Goal: Transaction & Acquisition: Subscribe to service/newsletter

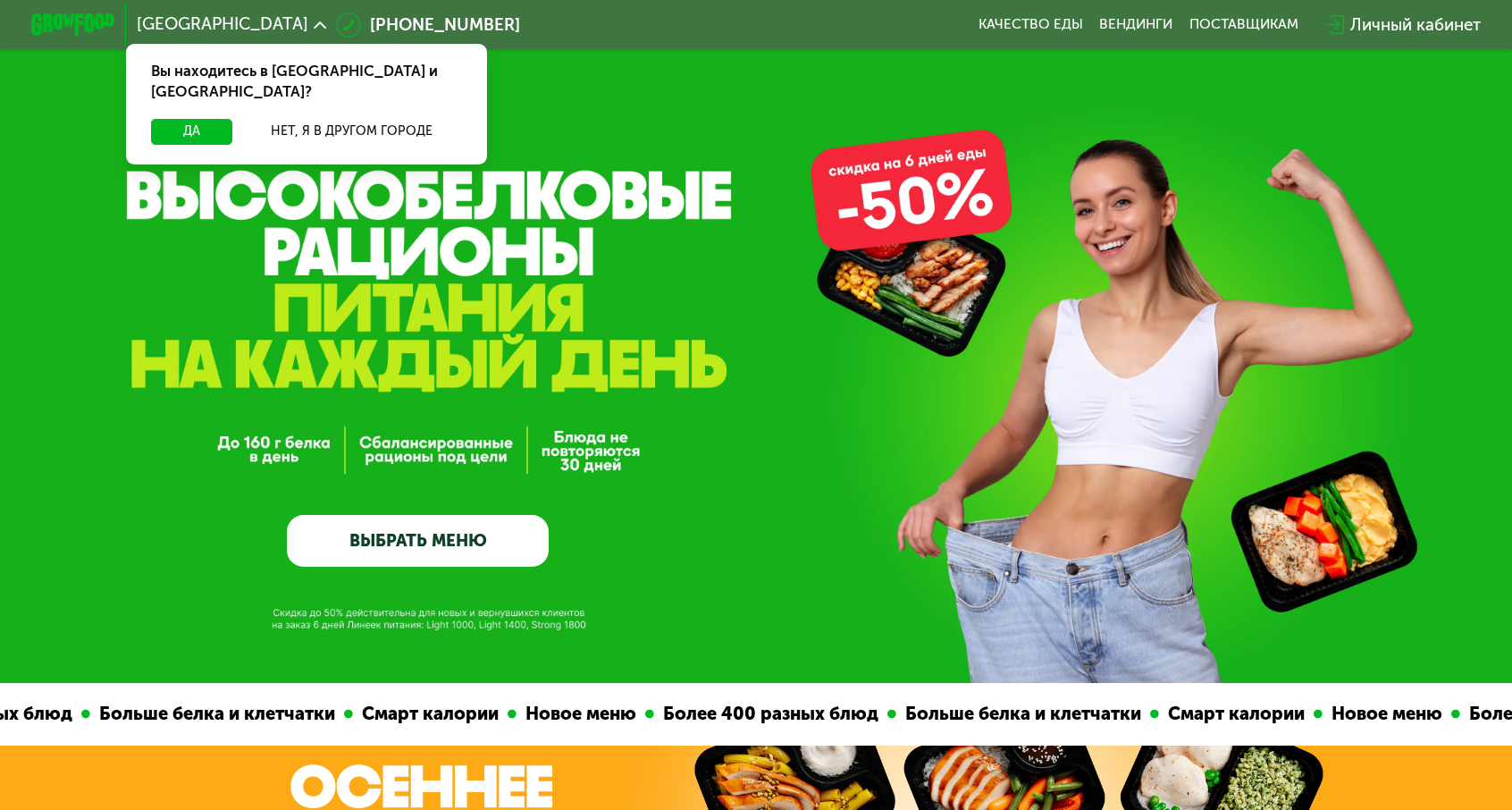
click at [408, 551] on link "ВЫБРАТЬ МЕНЮ" at bounding box center [417, 541] width 262 height 53
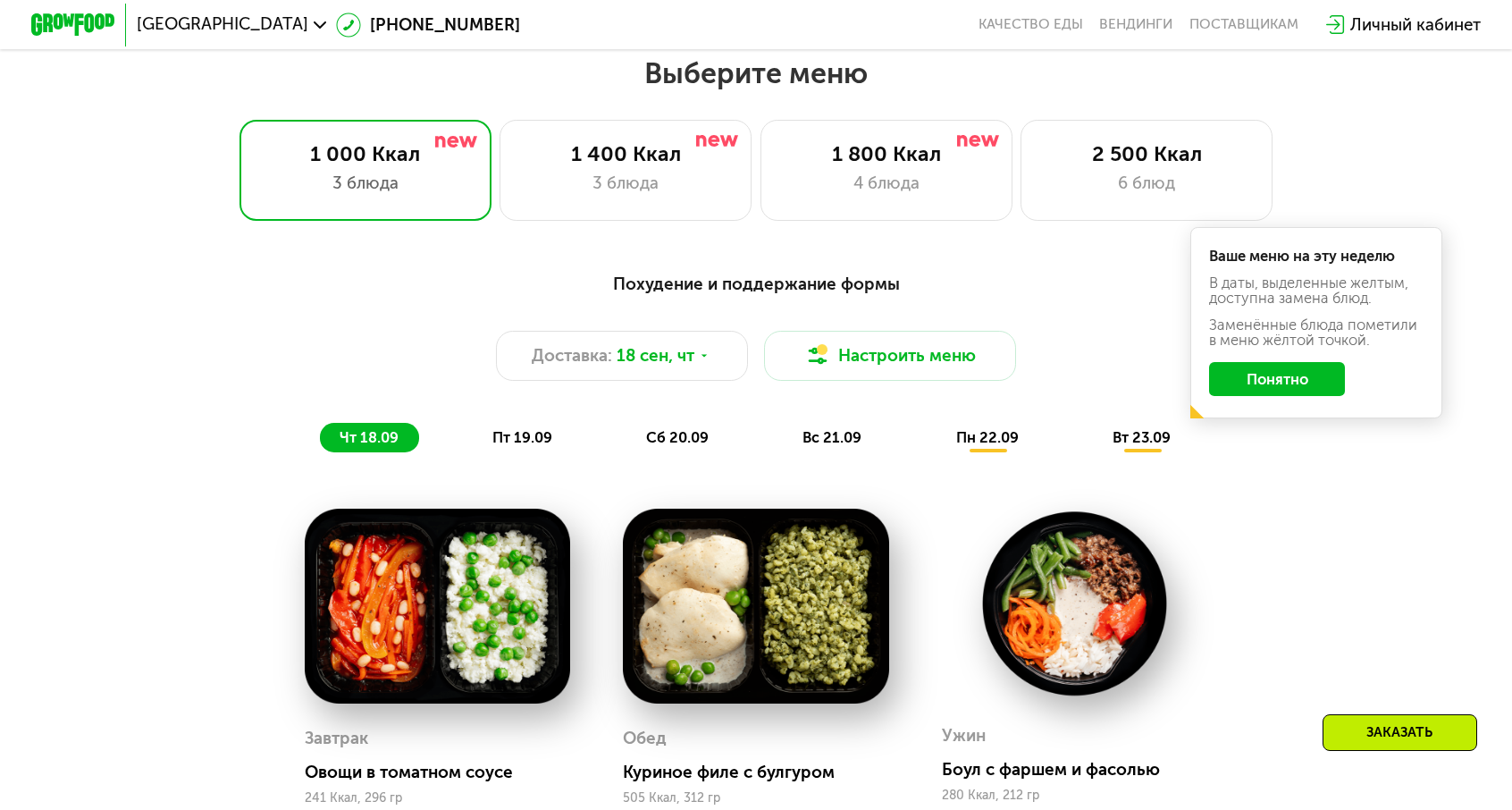
scroll to position [1325, 0]
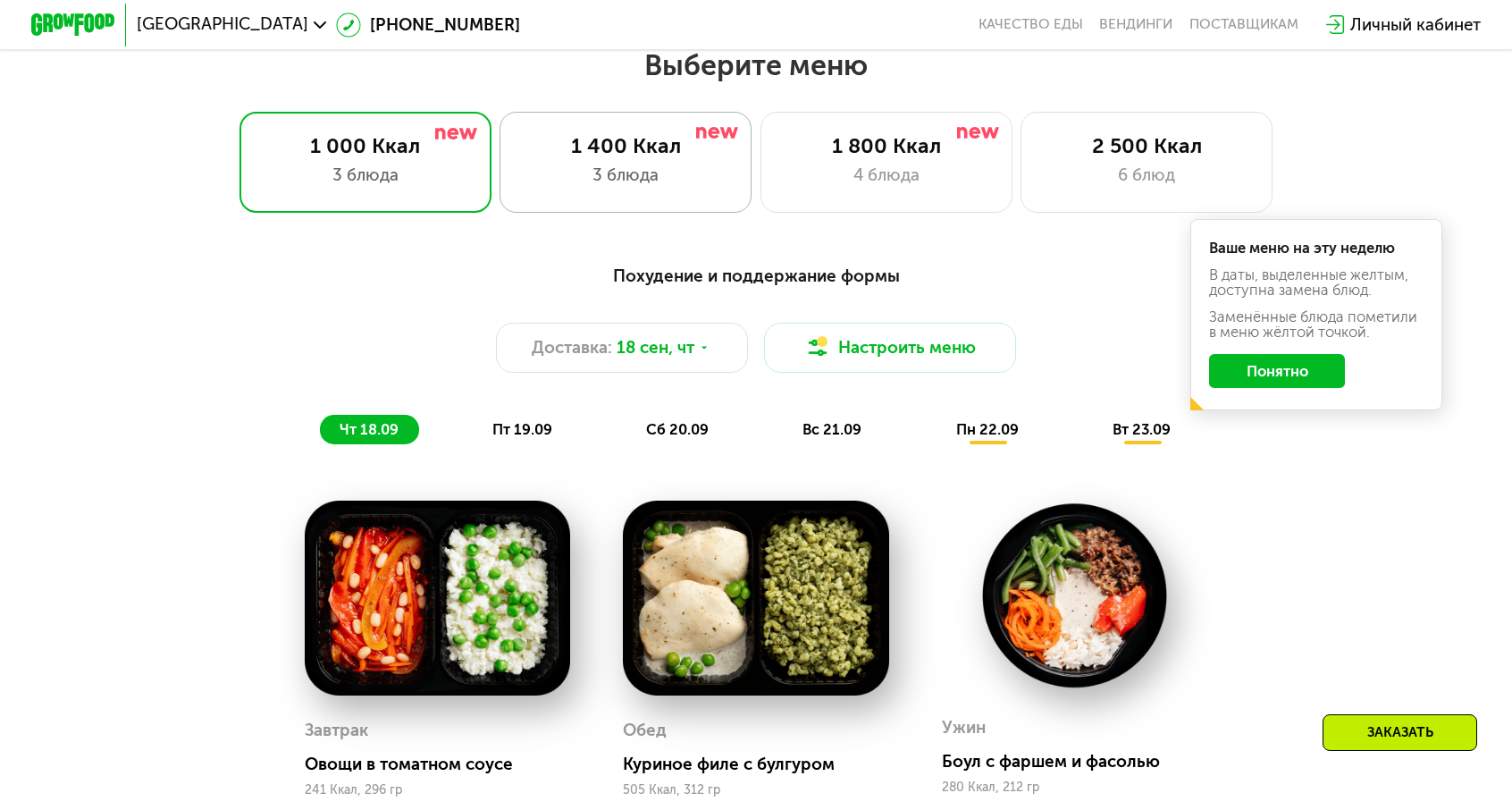
click at [661, 163] on div "3 блюда" at bounding box center [626, 175] width 208 height 25
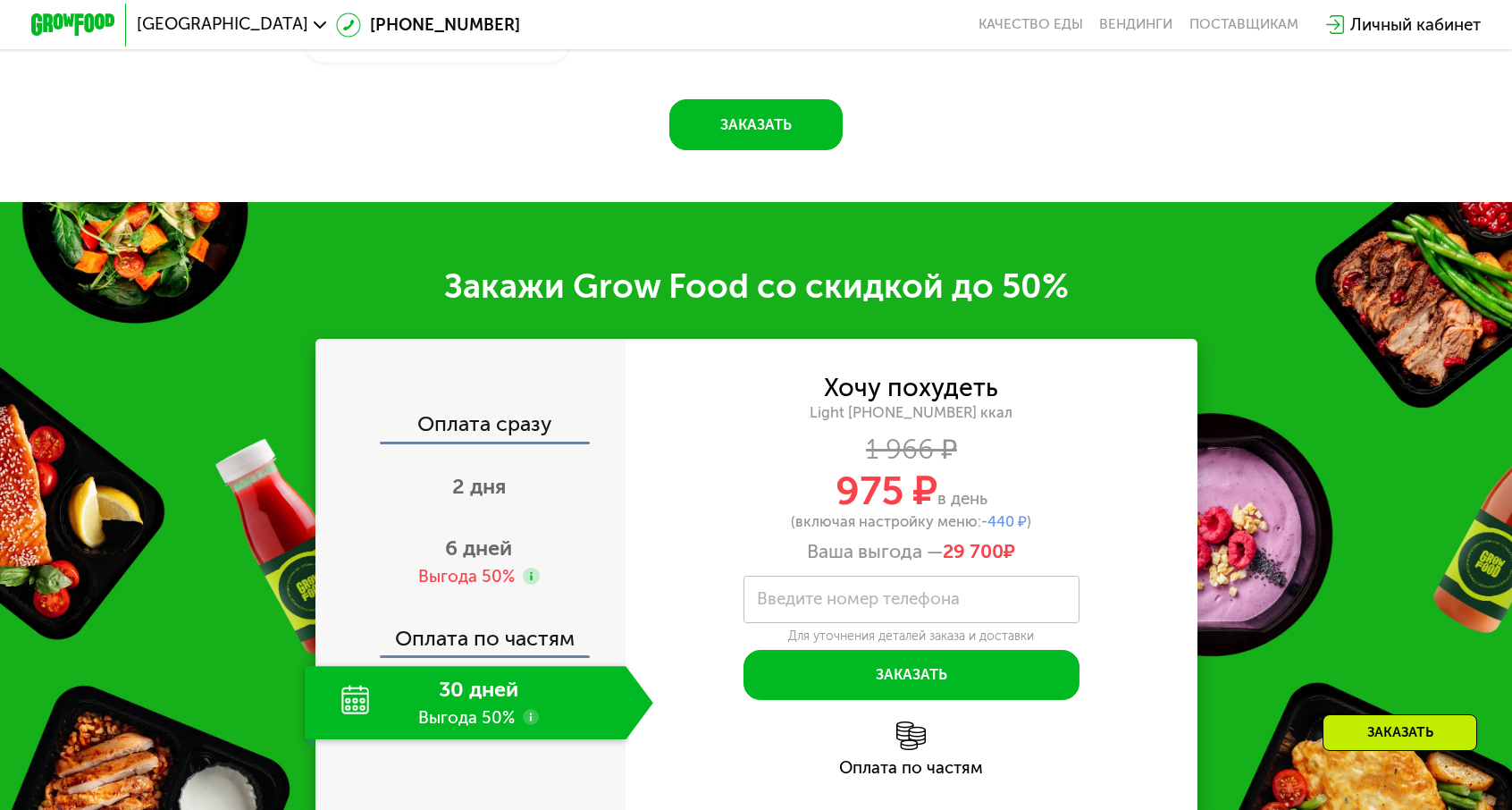
scroll to position [2350, 0]
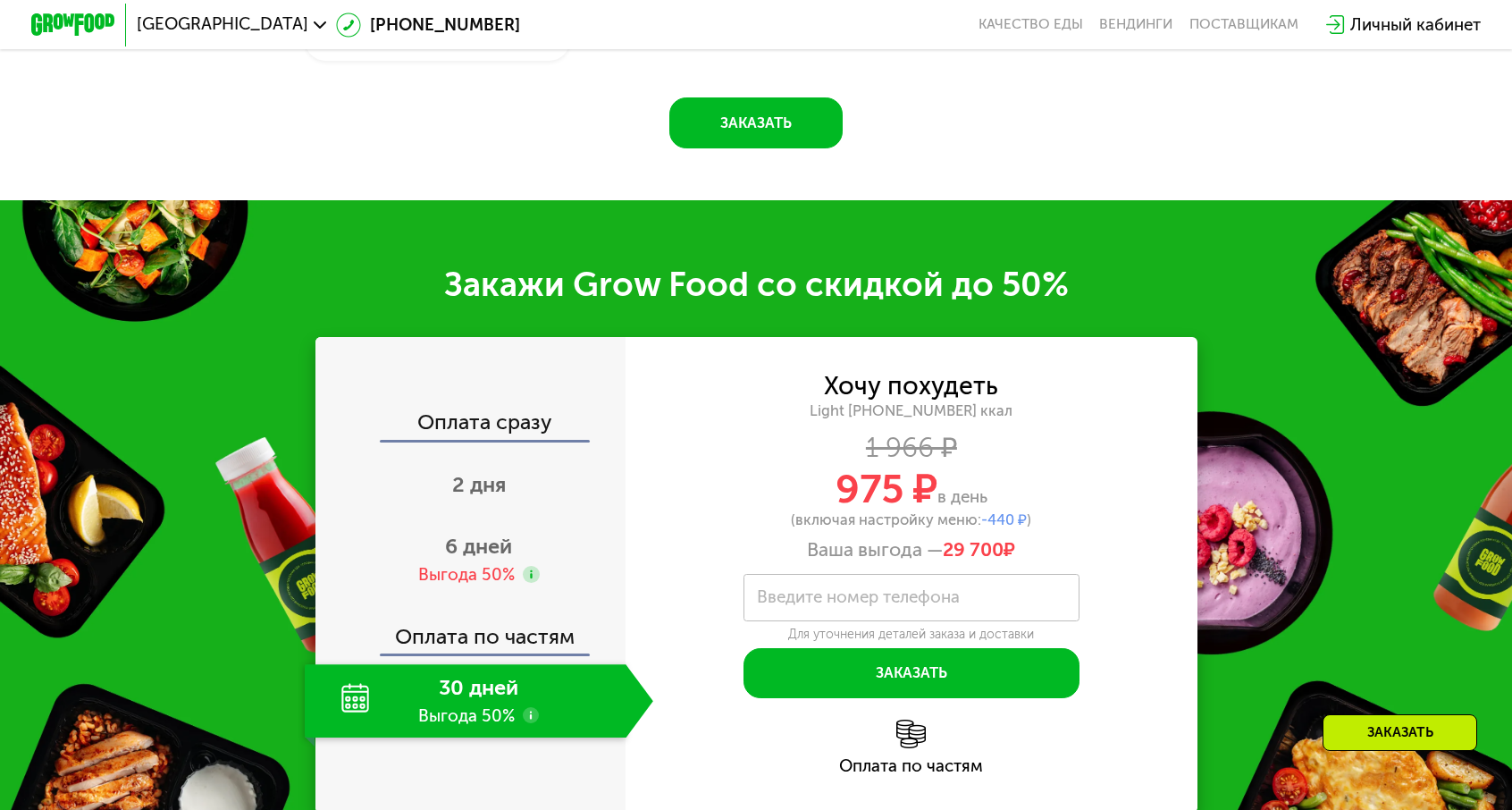
drag, startPoint x: 917, startPoint y: 333, endPoint x: 982, endPoint y: 338, distance: 65.2
click at [982, 538] on span "29 700 ₽" at bounding box center [979, 549] width 73 height 23
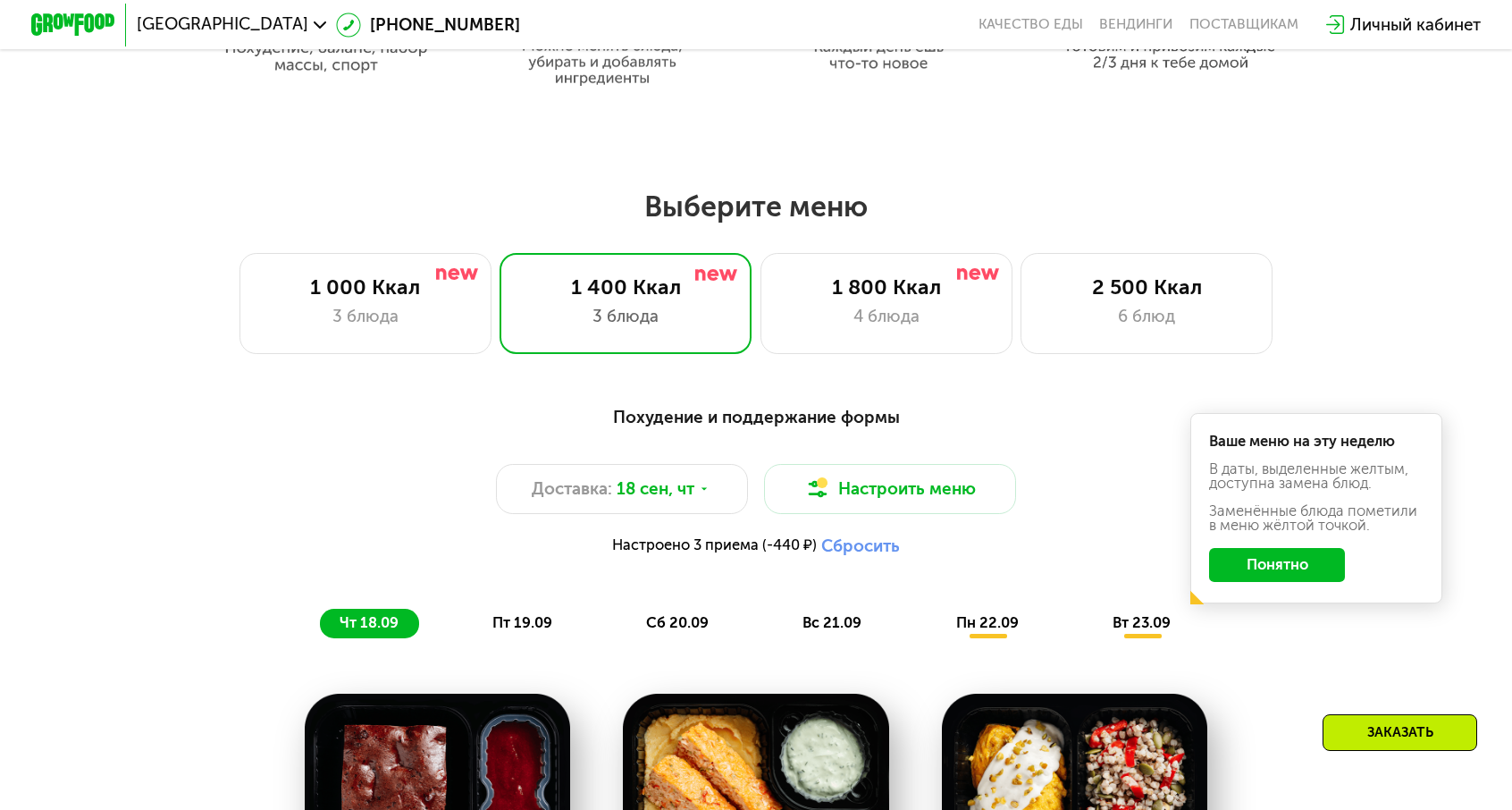
scroll to position [1182, 0]
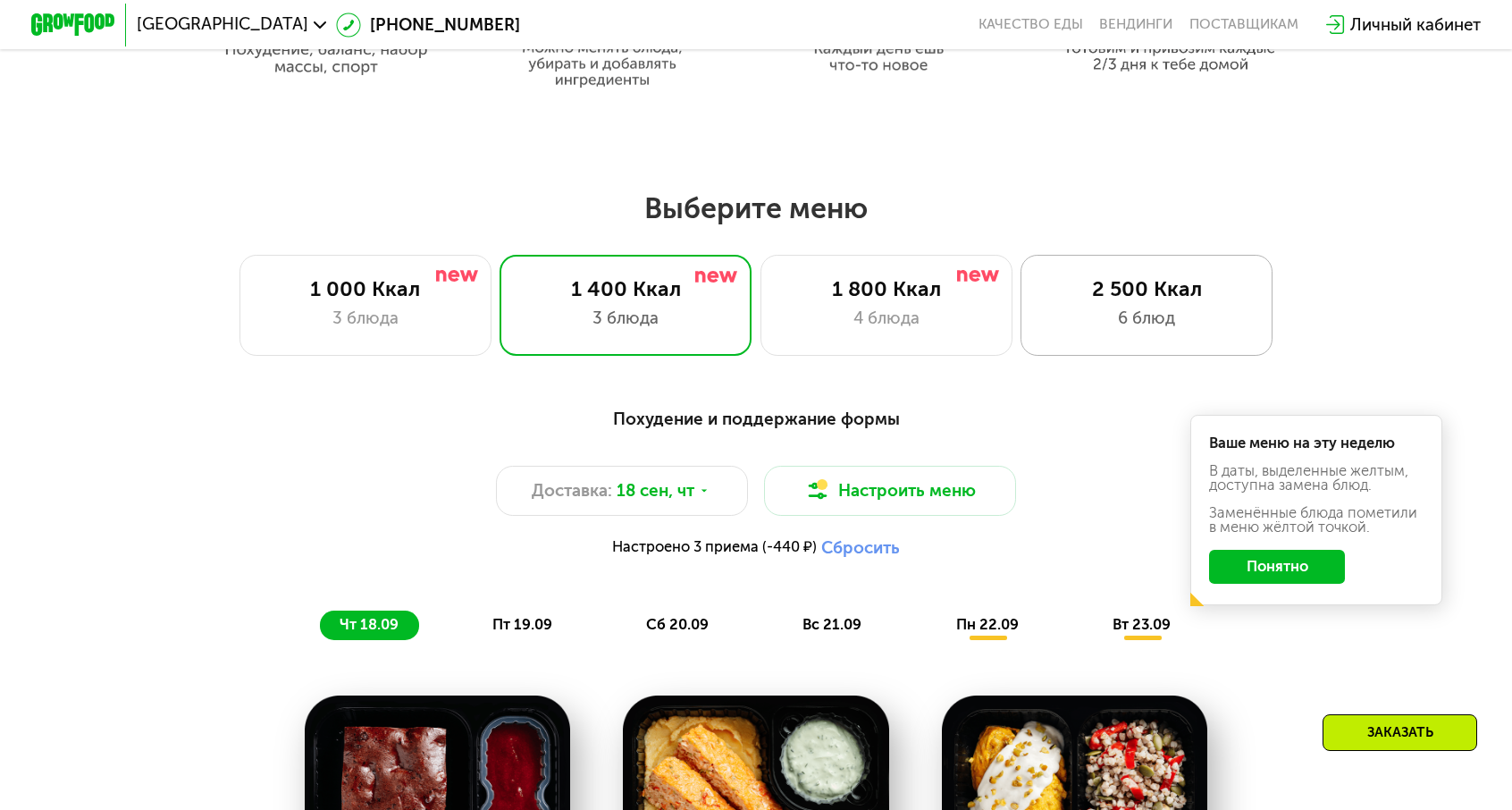
click at [1098, 288] on div "2 500 Ккал" at bounding box center [1147, 289] width 208 height 25
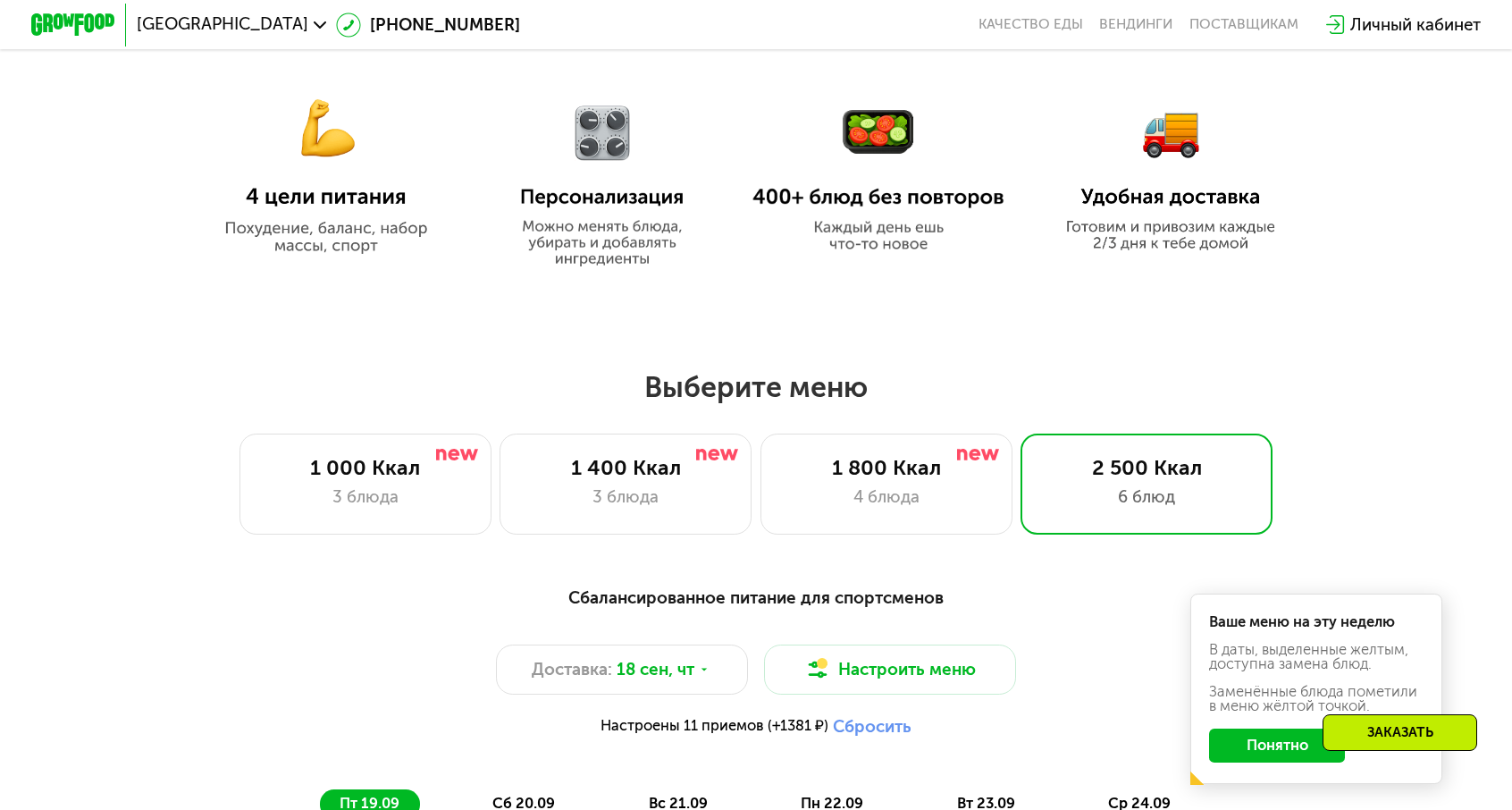
scroll to position [976, 0]
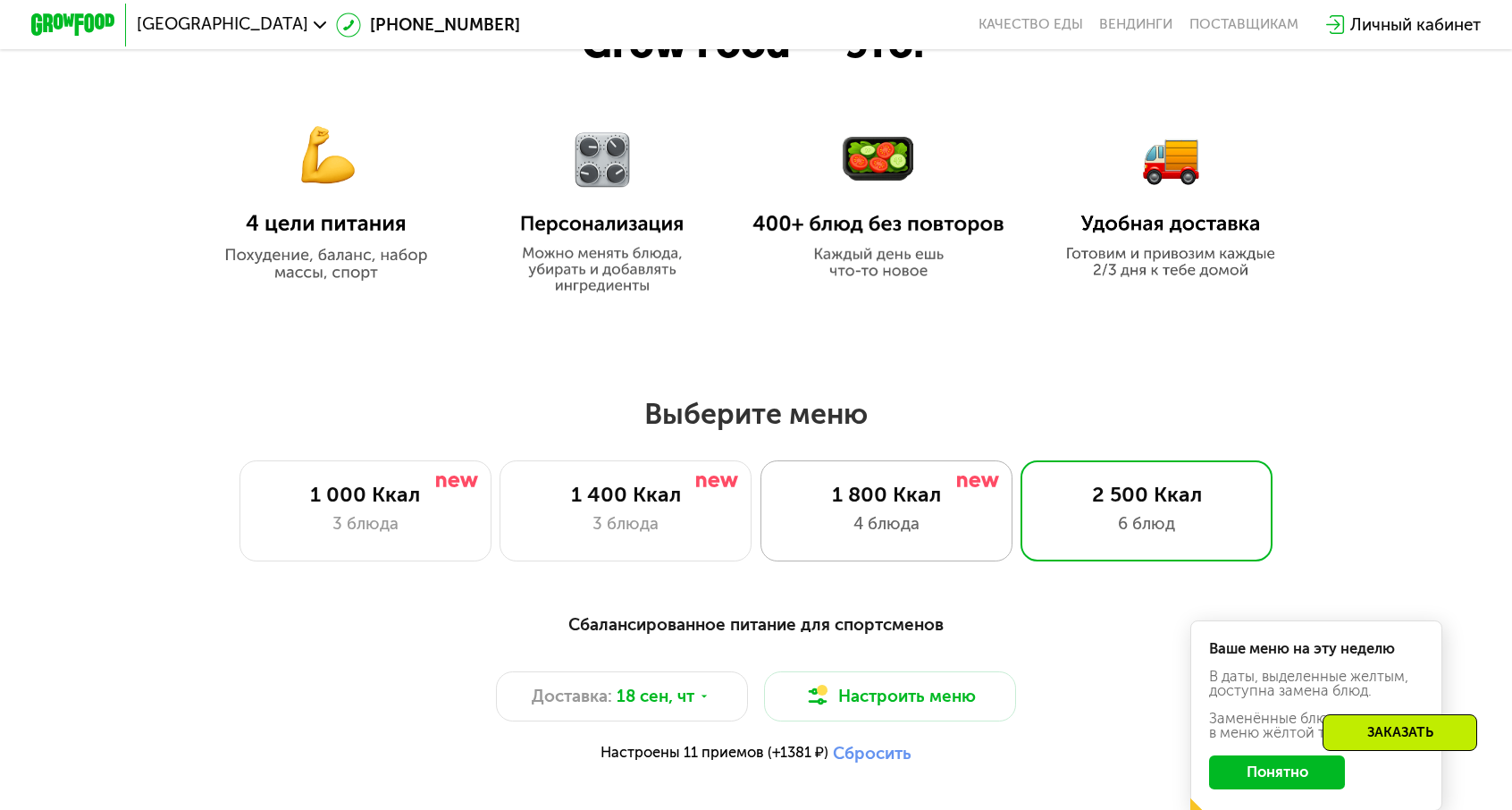
click at [850, 526] on div "1 800 Ккал 4 блюда" at bounding box center [886, 511] width 252 height 101
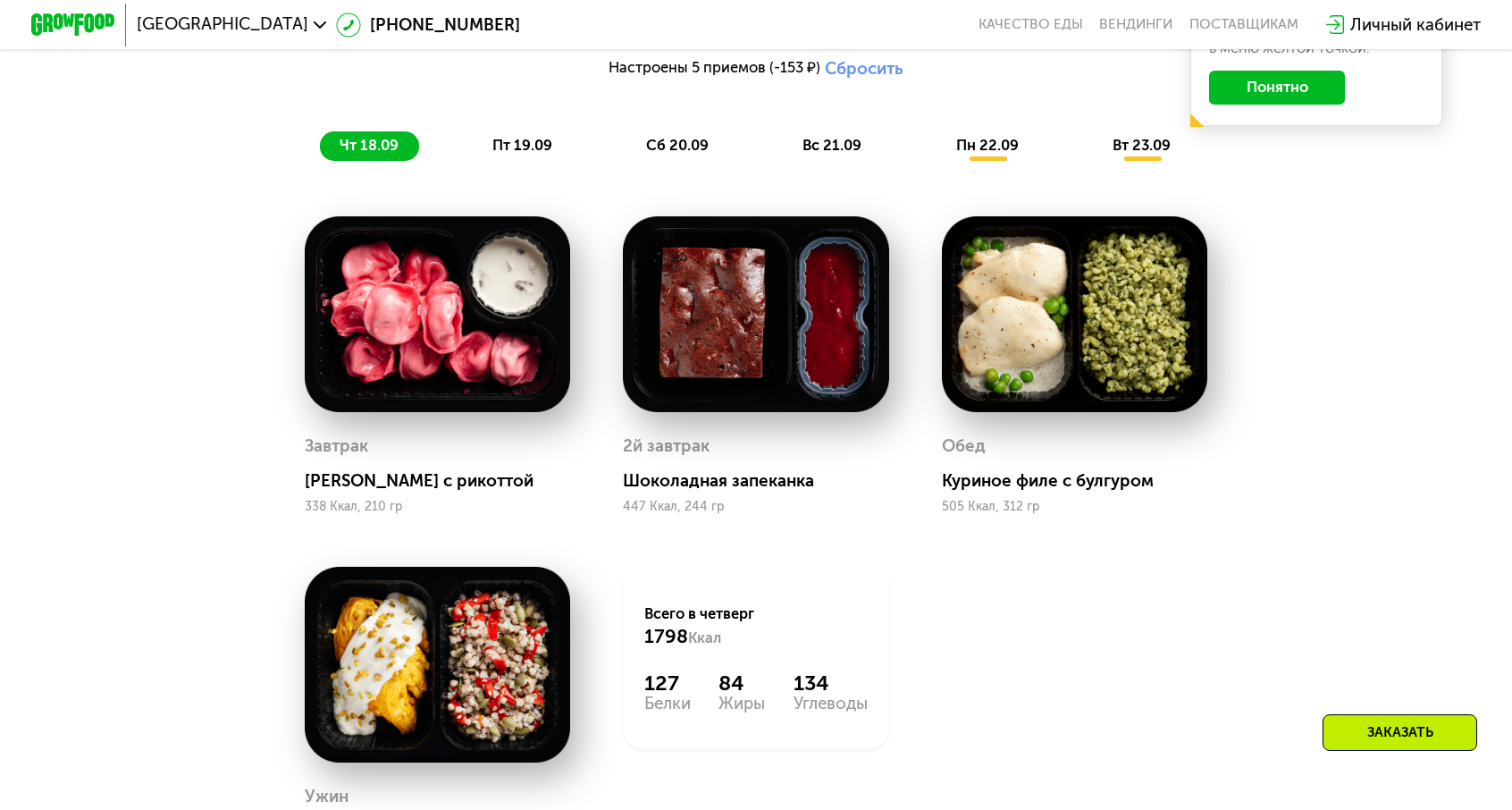
scroll to position [1663, 0]
